Goal: Transaction & Acquisition: Book appointment/travel/reservation

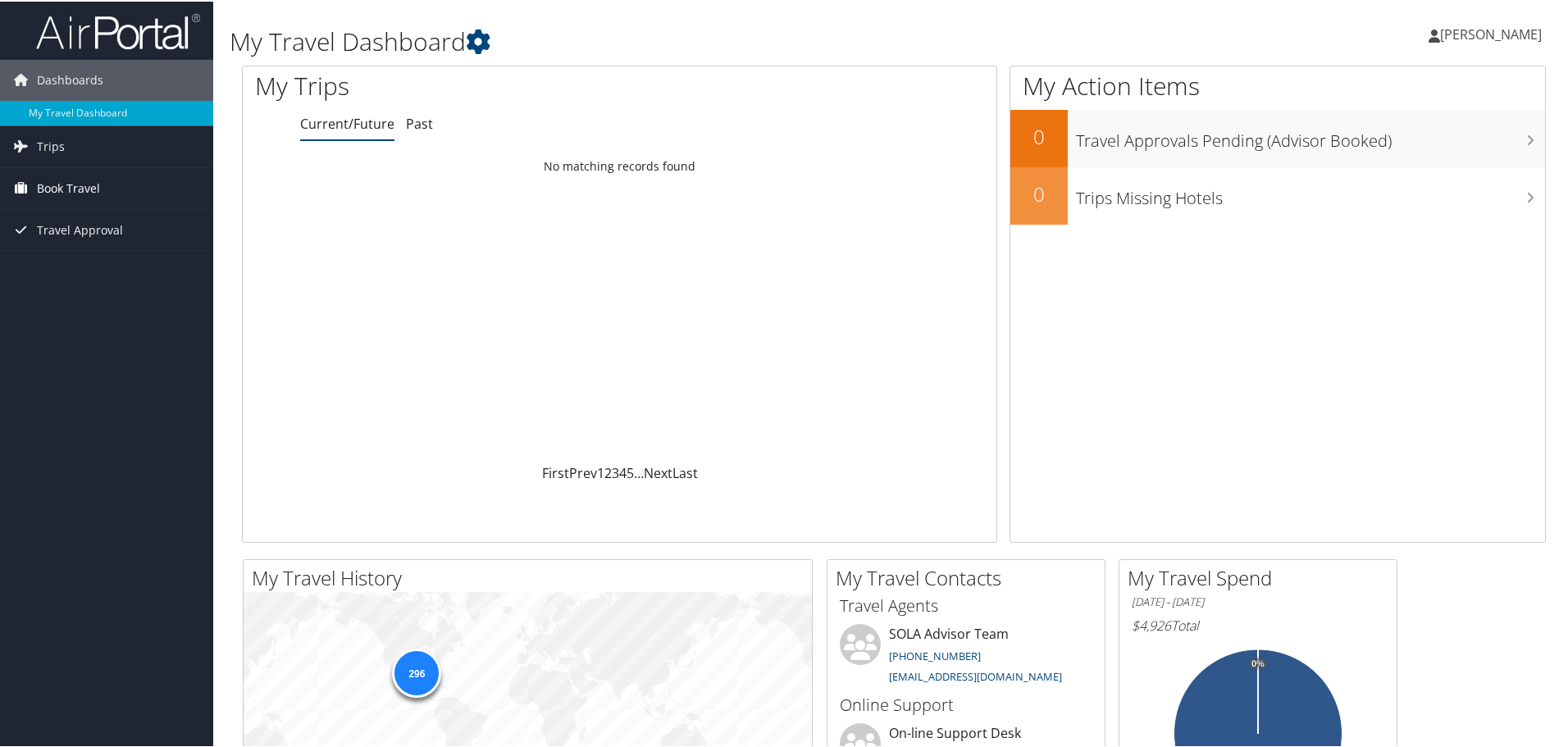
click at [72, 190] on span "Book Travel" at bounding box center [69, 187] width 63 height 41
click at [87, 240] on link "Book/Manage Online Trips" at bounding box center [106, 244] width 213 height 25
click at [47, 236] on link "Book/Manage Online Trips" at bounding box center [106, 244] width 213 height 25
